Goal: Task Accomplishment & Management: Use online tool/utility

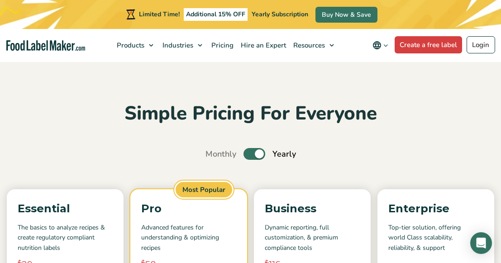
click at [253, 155] on label "Toggle" at bounding box center [254, 154] width 22 height 12
click at [213, 155] on input "Toggle" at bounding box center [210, 154] width 6 height 6
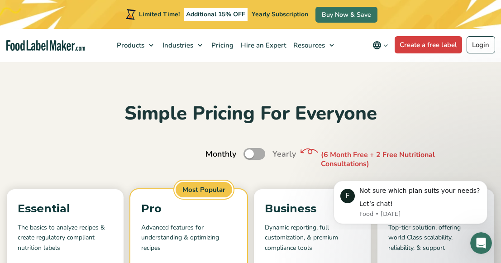
click at [261, 153] on label "Toggle" at bounding box center [254, 154] width 22 height 12
click at [213, 153] on input "Toggle" at bounding box center [210, 154] width 6 height 6
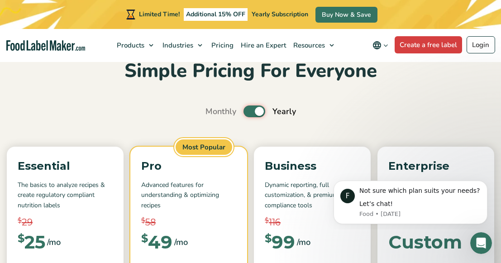
scroll to position [29, 0]
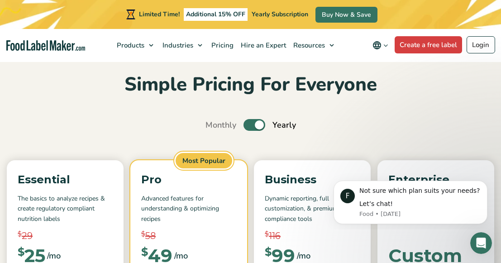
click at [252, 124] on label "Toggle" at bounding box center [254, 125] width 22 height 12
click at [213, 124] on input "Toggle" at bounding box center [210, 125] width 6 height 6
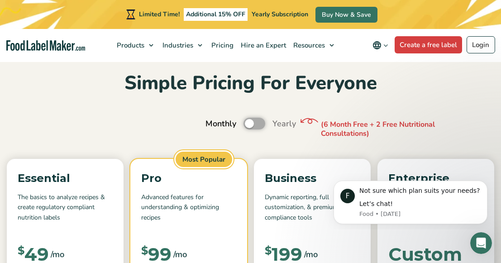
scroll to position [31, 0]
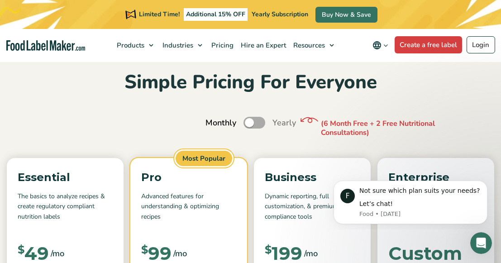
click at [261, 120] on label "Toggle" at bounding box center [254, 123] width 22 height 12
click at [213, 120] on input "Toggle" at bounding box center [210, 123] width 6 height 6
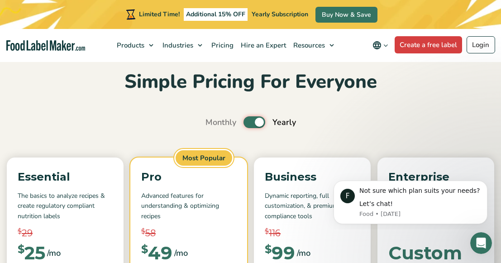
scroll to position [20, 0]
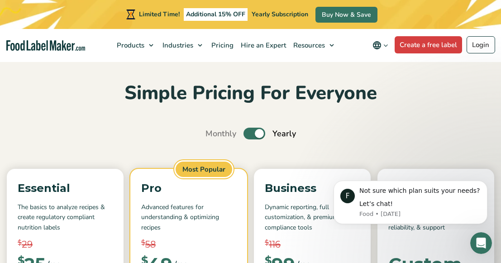
click at [251, 136] on label "Toggle" at bounding box center [254, 134] width 22 height 12
click at [213, 136] on input "Toggle" at bounding box center [210, 134] width 6 height 6
checkbox input "false"
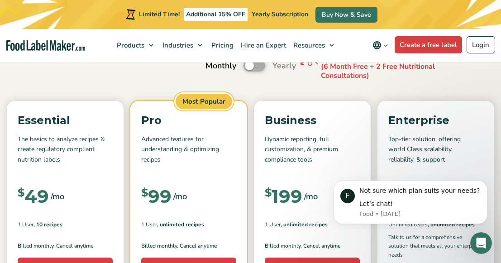
scroll to position [185, 0]
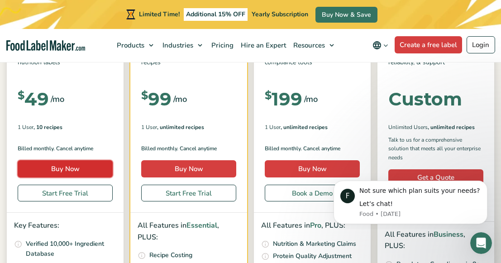
click at [82, 170] on link "Buy Now" at bounding box center [65, 168] width 95 height 17
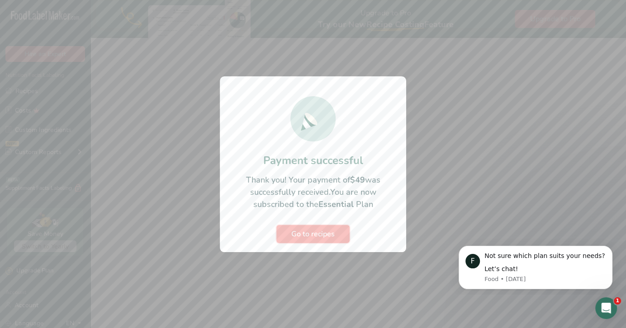
click at [314, 230] on span "Go to recipes" at bounding box center [312, 234] width 43 height 11
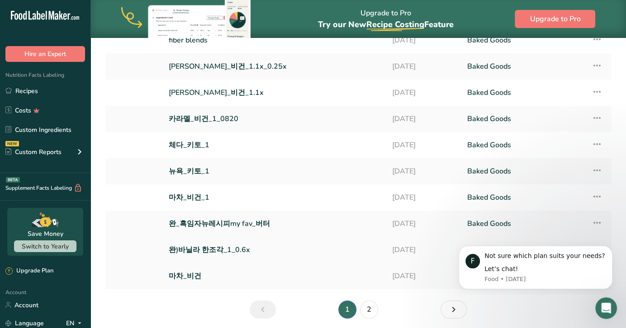
scroll to position [130, 0]
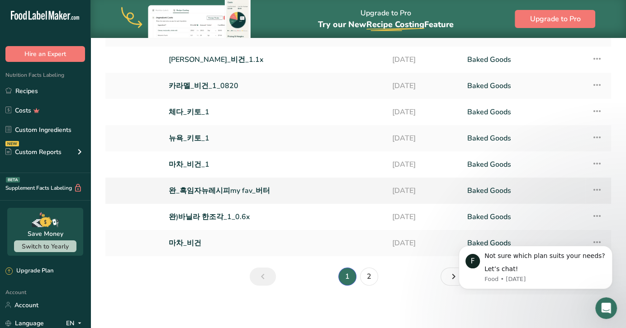
click at [245, 186] on link "완_흑임자뉴레시피my fav_버터" at bounding box center [275, 190] width 213 height 19
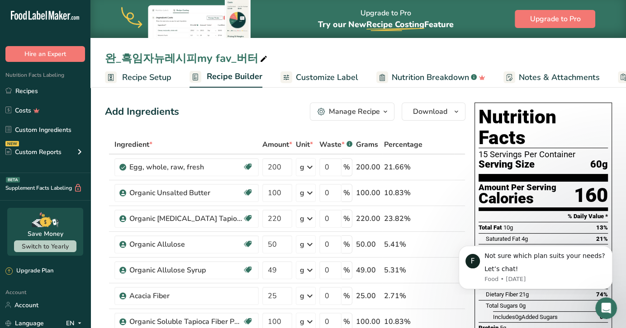
click at [365, 117] on div "Manage Recipe" at bounding box center [354, 111] width 51 height 11
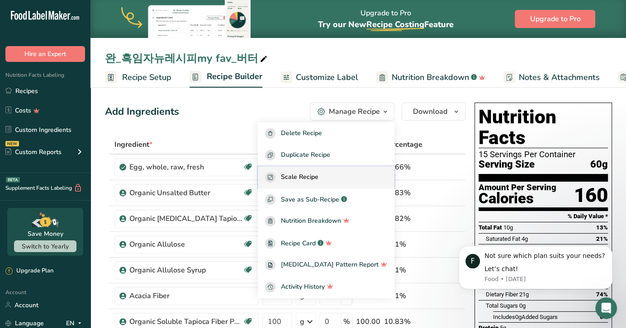
click at [318, 180] on span "Scale Recipe" at bounding box center [300, 177] width 38 height 10
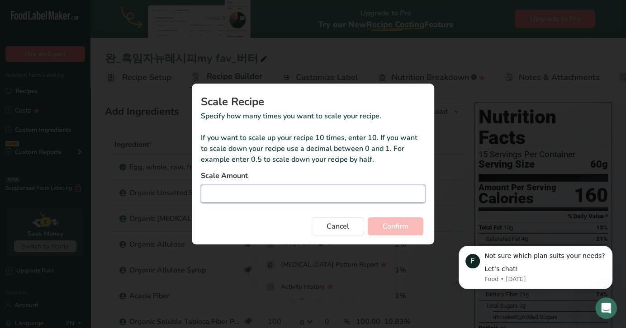
click at [319, 195] on input "Duplicate recipe modal" at bounding box center [313, 194] width 224 height 18
type input "0.5"
click at [397, 230] on span "Confirm" at bounding box center [396, 226] width 26 height 11
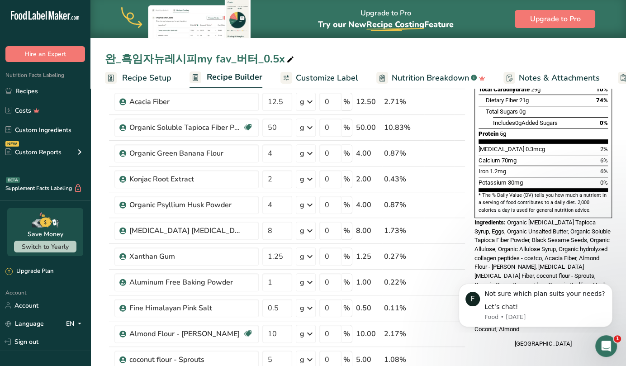
scroll to position [194, 0]
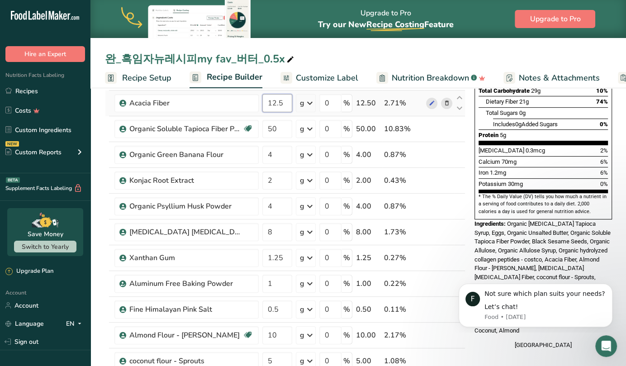
click at [281, 104] on input "12.5" at bounding box center [277, 103] width 30 height 18
type input "13"
click at [97, 109] on section "Add Ingredients Manage Recipe Delete Recipe Duplicate Recipe Scale Recipe Save …" at bounding box center [358, 364] width 536 height 947
click at [285, 123] on input "50" at bounding box center [277, 129] width 30 height 18
type input "52"
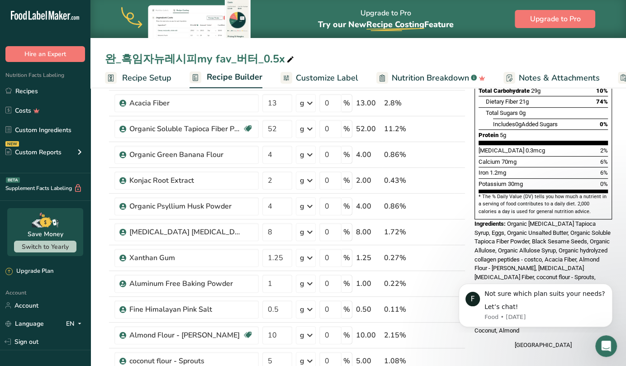
click at [97, 128] on section "Add Ingredients Manage Recipe Delete Recipe Duplicate Recipe Scale Recipe Save …" at bounding box center [358, 364] width 536 height 947
click at [446, 155] on icon at bounding box center [447, 154] width 6 height 9
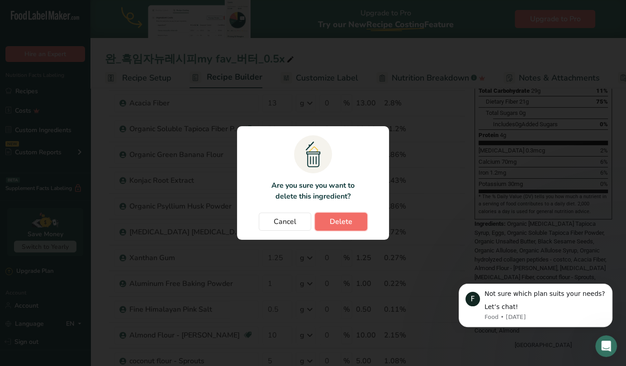
click at [353, 218] on button "Delete" at bounding box center [341, 222] width 52 height 18
type input "2"
type input "4"
type input "8"
type input "1.25"
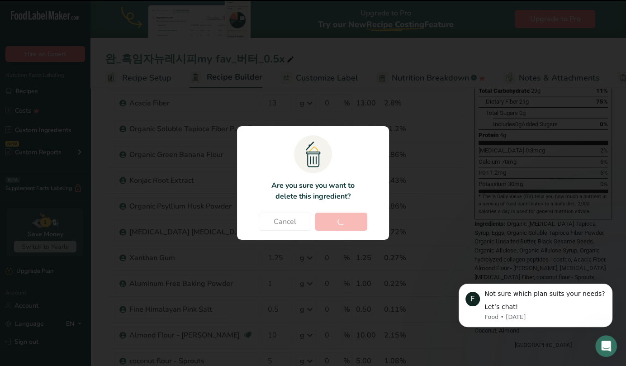
type input "1"
type input "0.5"
type input "10"
type input "5"
type input "40.5"
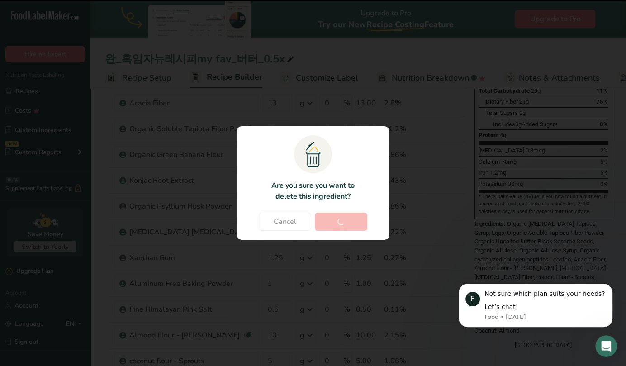
type input "13.5"
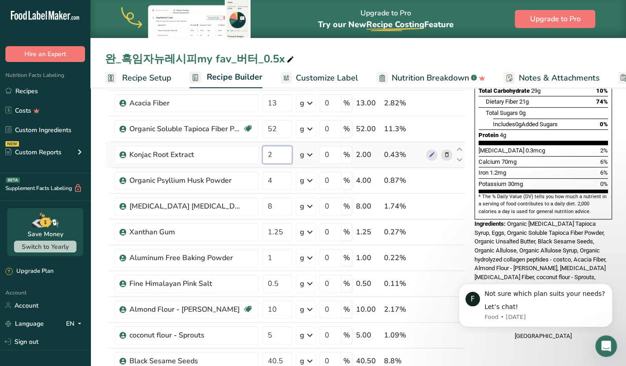
click at [275, 155] on input "2" at bounding box center [277, 155] width 30 height 18
type input "4"
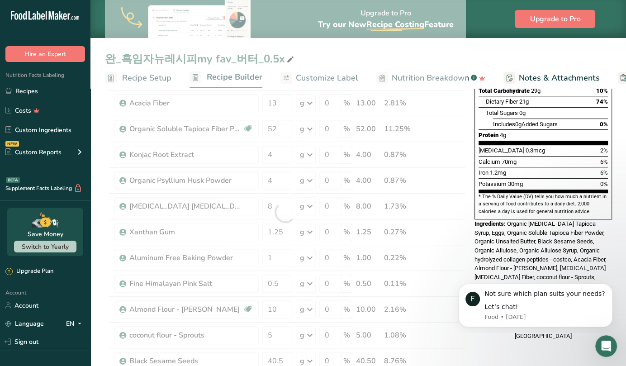
click at [99, 165] on section "Add Ingredients Manage Recipe Delete Recipe Duplicate Recipe Scale Recipe Save …" at bounding box center [358, 351] width 536 height 921
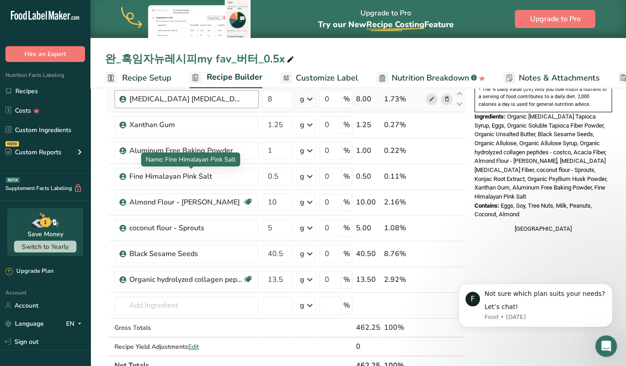
scroll to position [299, 0]
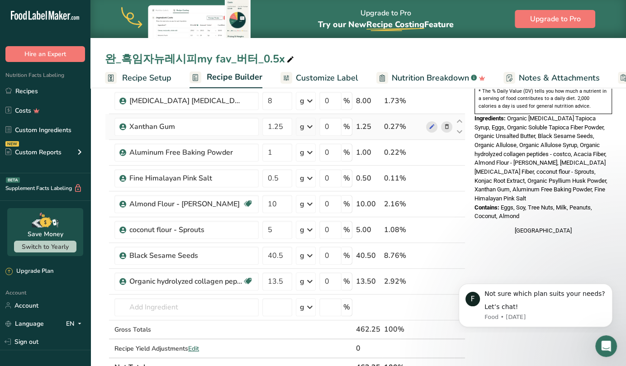
click at [445, 125] on icon at bounding box center [447, 126] width 6 height 9
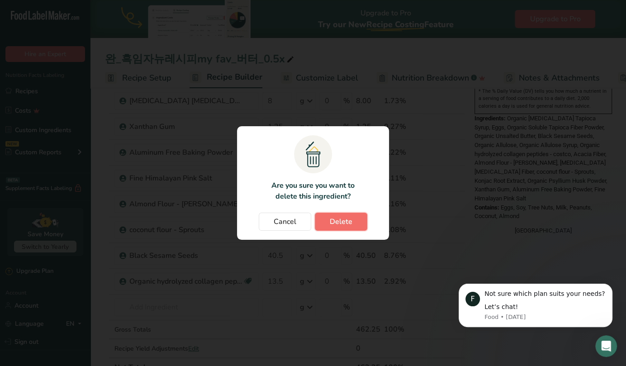
click at [357, 221] on button "Delete" at bounding box center [341, 222] width 52 height 18
type input "1"
type input "0.5"
type input "10"
type input "5"
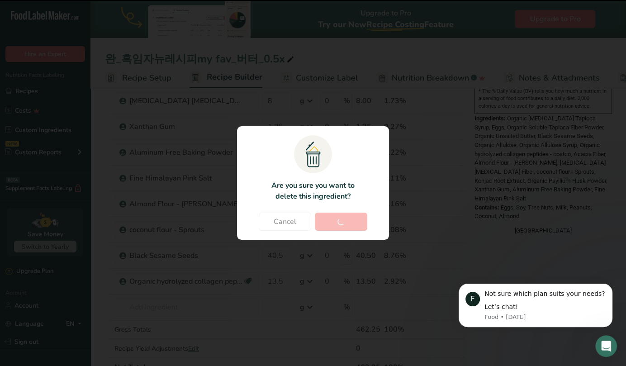
type input "40.5"
type input "13.5"
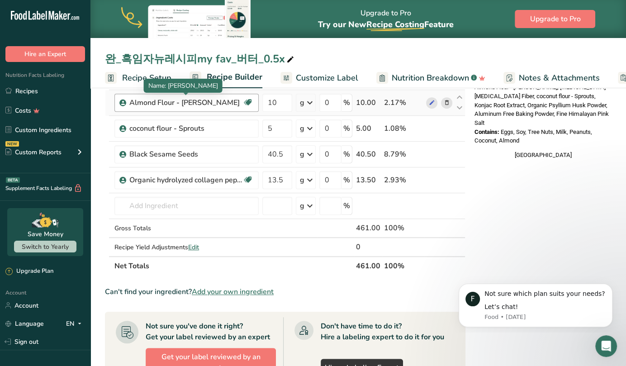
scroll to position [377, 0]
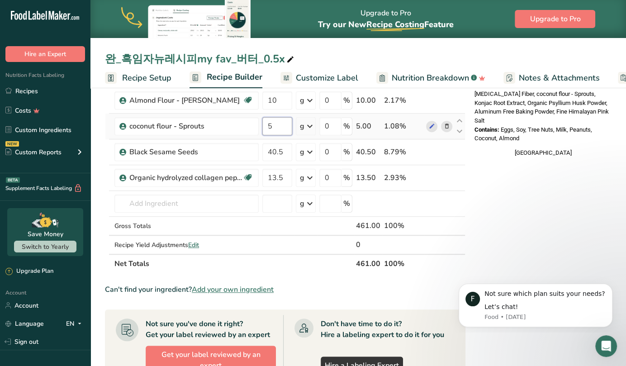
click at [275, 129] on input "5" at bounding box center [277, 126] width 30 height 18
type input "10"
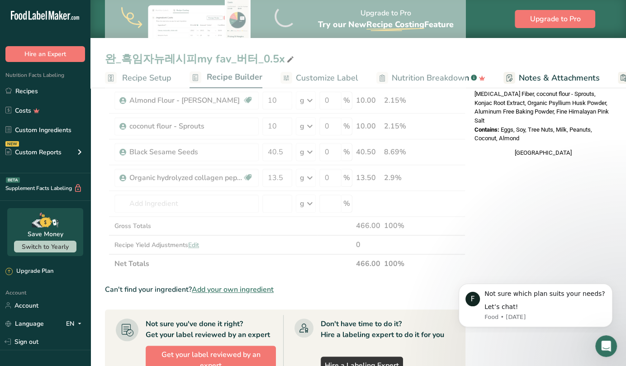
click at [99, 151] on section "Add Ingredients Manage Recipe Delete Recipe Duplicate Recipe Scale Recipe Save …" at bounding box center [358, 156] width 536 height 896
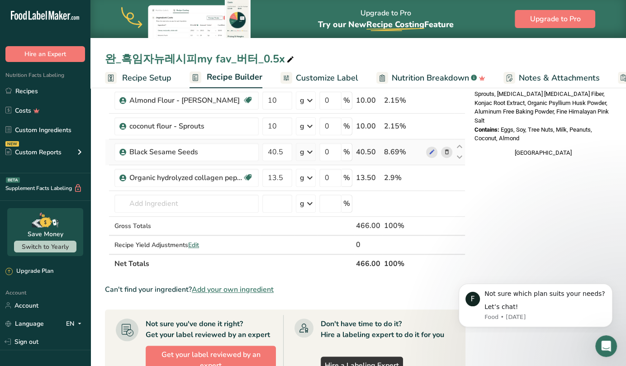
click at [444, 150] on icon at bounding box center [447, 151] width 6 height 9
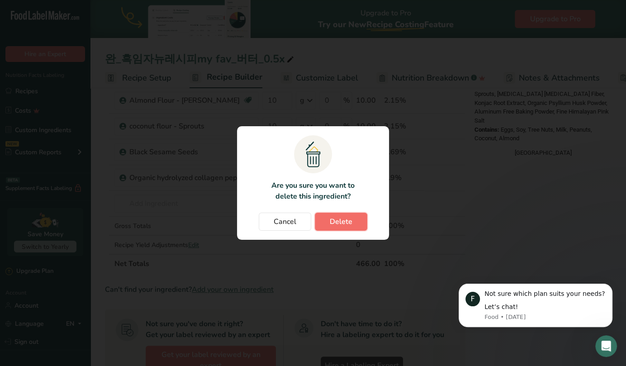
click at [357, 218] on button "Delete" at bounding box center [341, 222] width 52 height 18
type input "13.5"
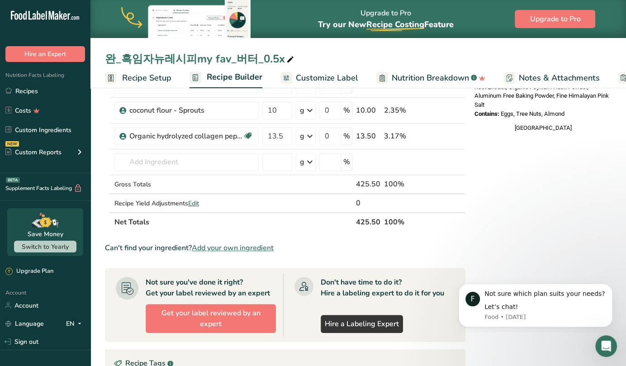
scroll to position [378, 0]
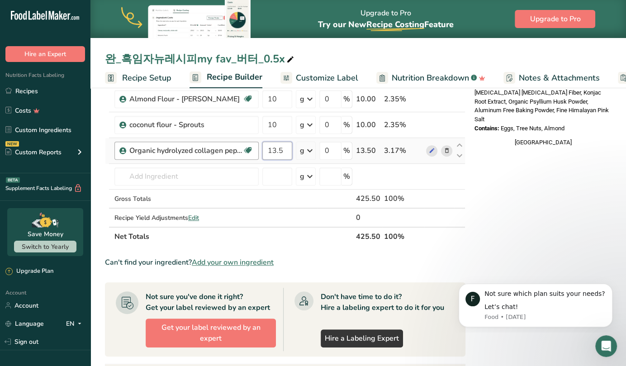
drag, startPoint x: 284, startPoint y: 150, endPoint x: 247, endPoint y: 150, distance: 37.5
click at [247, 150] on tr "Organic hydrolyzed collagen peptides - costco Organic 13.5 g Weight Units g kg …" at bounding box center [285, 151] width 360 height 26
type input "20"
click at [98, 131] on section "Add Ingredients Manage Recipe Delete Recipe Duplicate Recipe Scale Recipe Save …" at bounding box center [358, 142] width 536 height 870
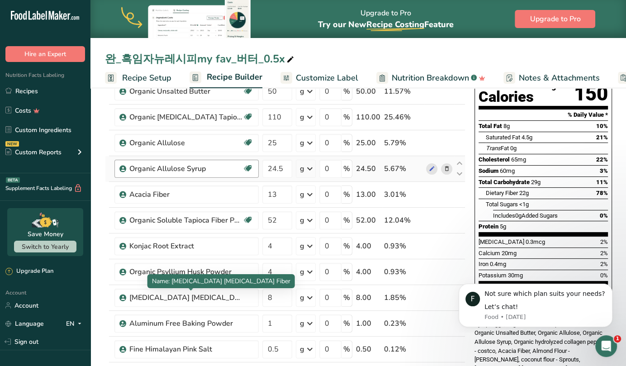
scroll to position [76, 0]
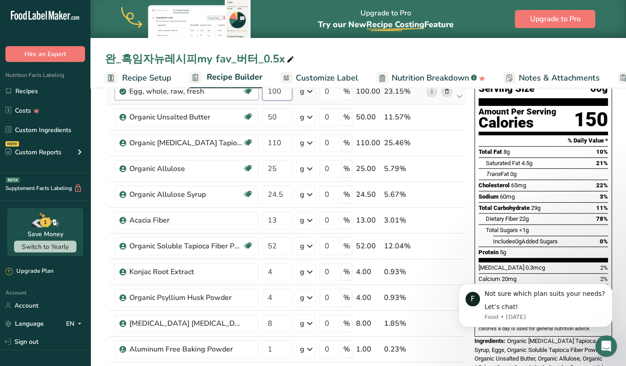
drag, startPoint x: 280, startPoint y: 94, endPoint x: 258, endPoint y: 91, distance: 22.7
click at [258, 91] on tr "Egg, whole, raw, fresh Gluten free Vegetarian Soy free 100 g Portions 1 large 1…" at bounding box center [285, 92] width 360 height 26
type input "90"
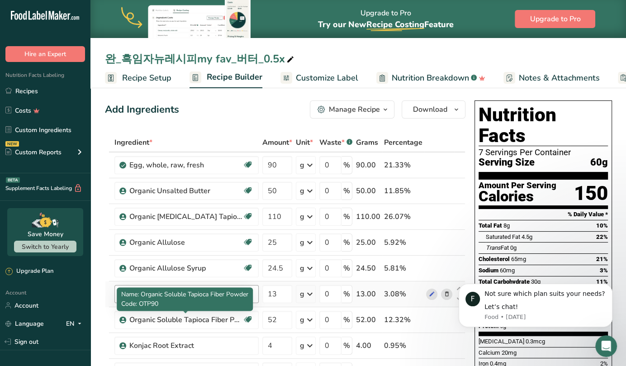
scroll to position [0, 0]
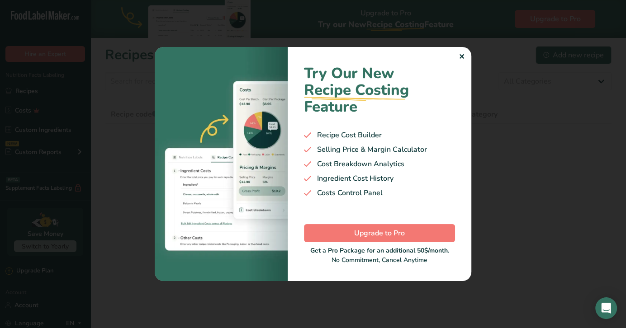
click at [462, 54] on div "✕" at bounding box center [462, 57] width 6 height 11
